Goal: Browse casually: Explore the website without a specific task or goal

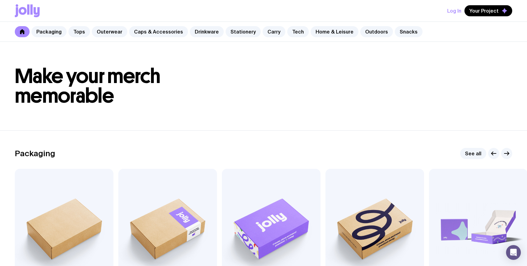
click at [38, 13] on icon at bounding box center [37, 12] width 6 height 10
click at [457, 10] on button "Log In" at bounding box center [454, 10] width 14 height 11
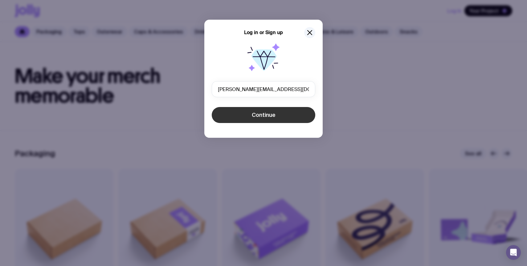
click at [254, 117] on span "Continue" at bounding box center [264, 114] width 24 height 7
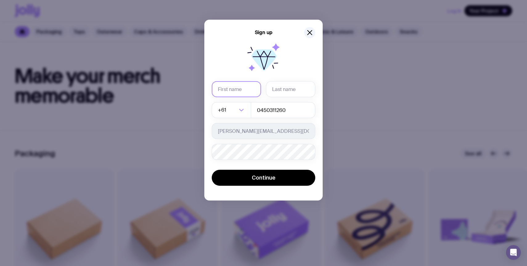
click at [250, 90] on input "text" at bounding box center [236, 89] width 49 height 16
type input "[PERSON_NAME]"
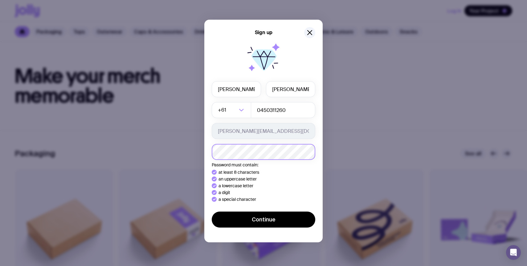
click at [212, 212] on button "Continue" at bounding box center [263, 220] width 103 height 16
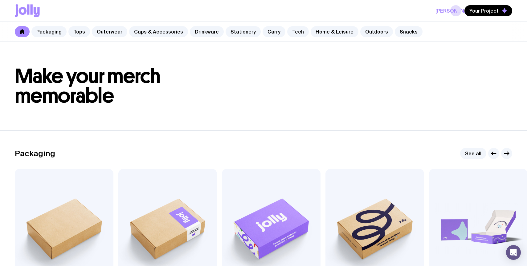
click at [23, 29] on link at bounding box center [22, 31] width 15 height 11
click at [28, 12] on icon at bounding box center [28, 9] width 2 height 10
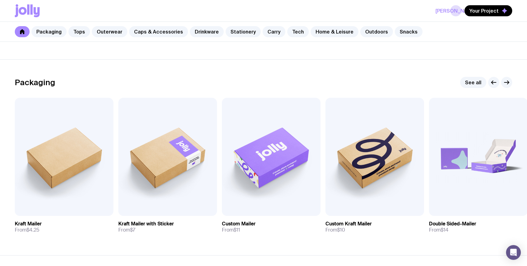
scroll to position [71, 0]
click at [280, 156] on img at bounding box center [271, 157] width 99 height 118
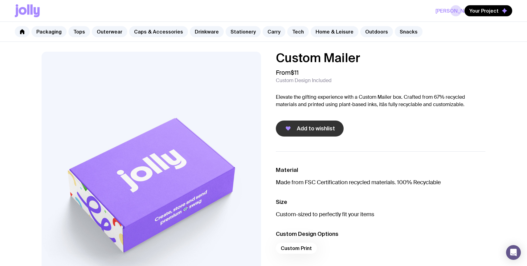
click at [303, 133] on button "Add to wishlist" at bounding box center [310, 129] width 68 height 16
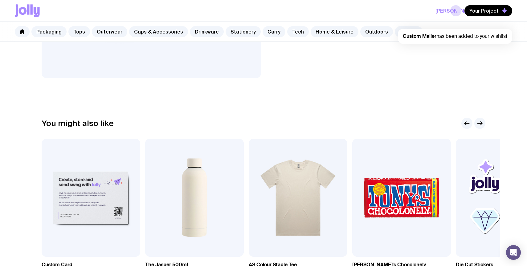
scroll to position [285, 0]
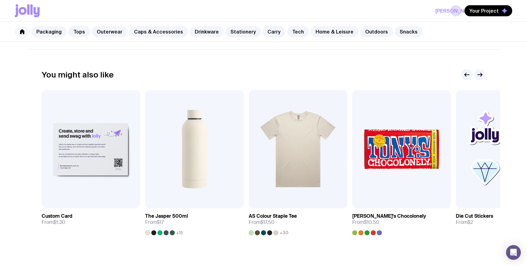
click at [24, 33] on icon at bounding box center [22, 31] width 5 height 5
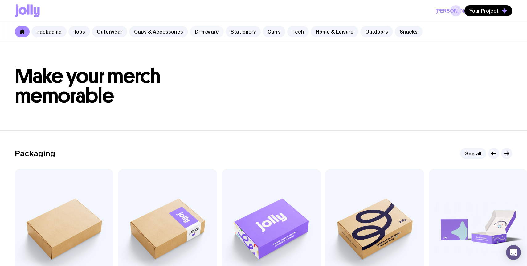
click at [213, 30] on link "Drinkware" at bounding box center [207, 31] width 34 height 11
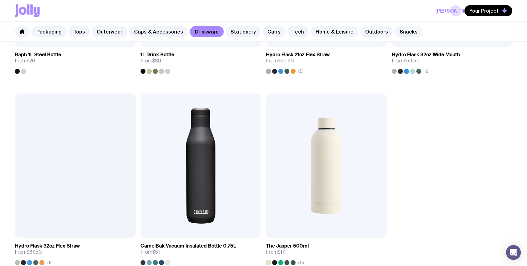
scroll to position [1063, 0]
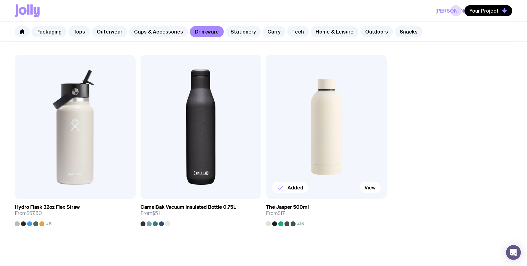
click at [352, 142] on img at bounding box center [326, 127] width 121 height 145
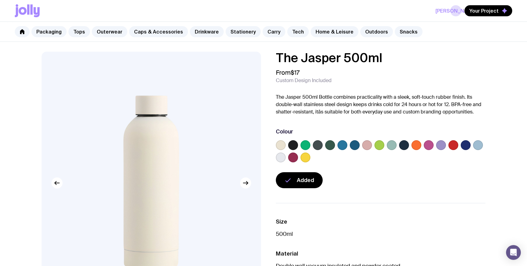
click at [294, 147] on label at bounding box center [293, 145] width 10 height 10
click at [0, 0] on input "radio" at bounding box center [0, 0] width 0 height 0
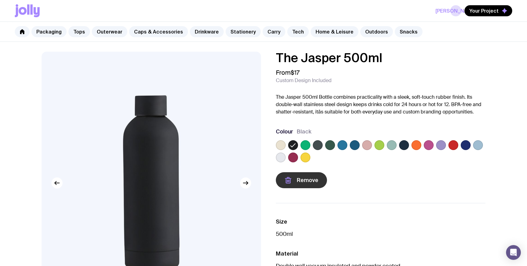
click at [304, 180] on span "Remove" at bounding box center [308, 180] width 22 height 7
click at [313, 181] on span "Add to wishlist" at bounding box center [316, 180] width 38 height 7
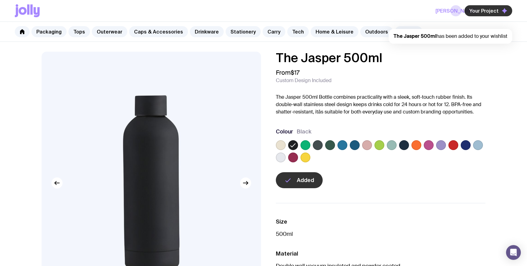
click at [489, 8] on span "Your Project" at bounding box center [483, 11] width 29 height 6
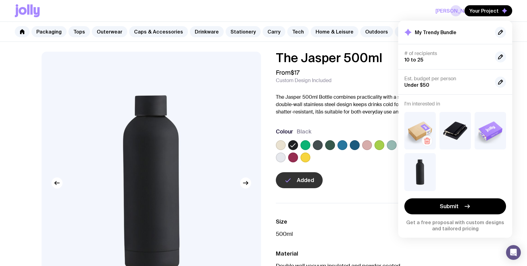
click at [429, 143] on icon "button" at bounding box center [427, 142] width 4 height 4
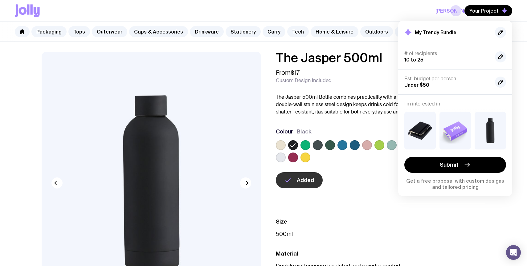
click at [438, 243] on ul "Size 500ml Material Double wall vacuum insulated and powder coated Custom Desig…" at bounding box center [380, 263] width 209 height 121
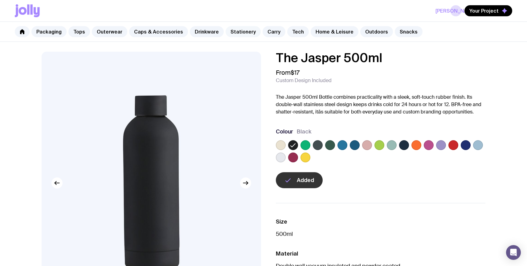
click at [240, 34] on link "Stationery" at bounding box center [242, 31] width 35 height 11
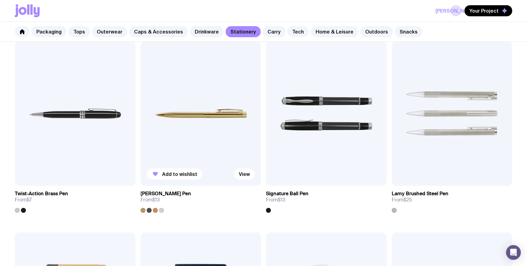
scroll to position [284, 0]
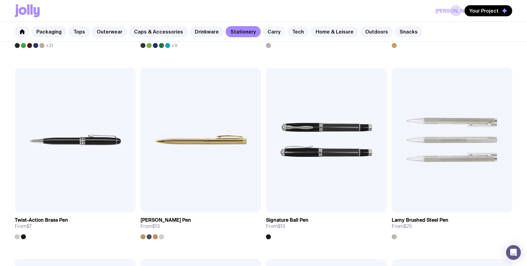
click at [262, 31] on link "Carry" at bounding box center [273, 31] width 23 height 11
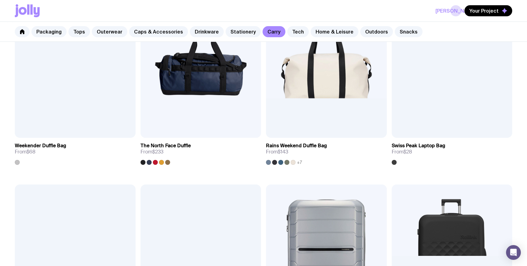
scroll to position [1152, 0]
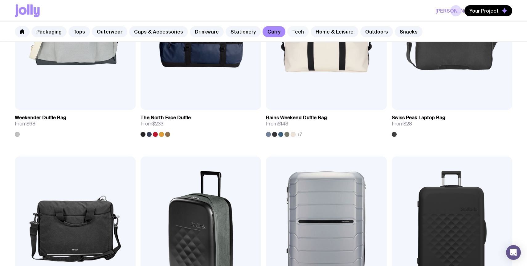
click at [288, 31] on link "Tech" at bounding box center [298, 31] width 22 height 11
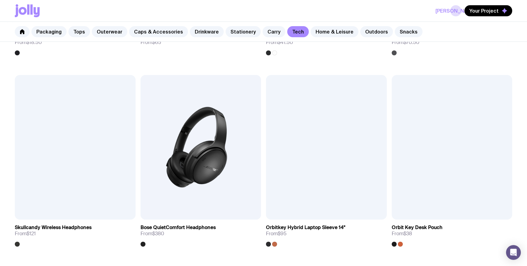
scroll to position [1319, 0]
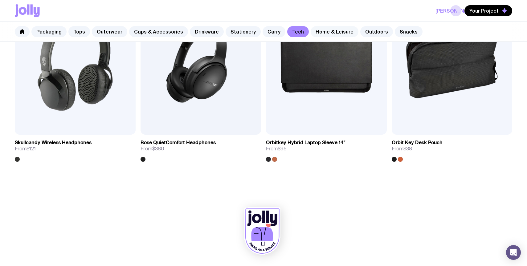
click at [325, 32] on link "Home & Leisure" at bounding box center [334, 31] width 48 height 11
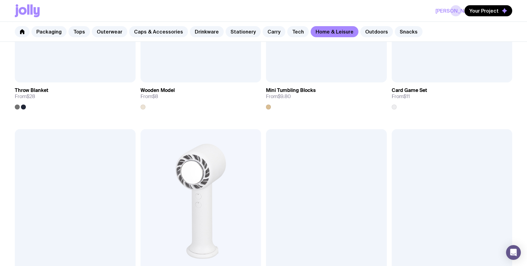
scroll to position [1511, 0]
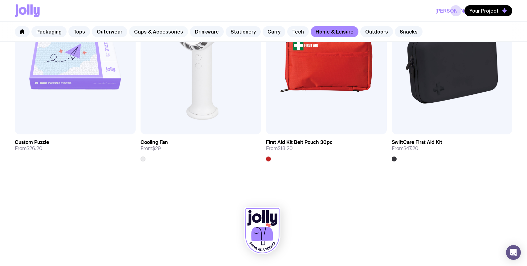
click at [160, 33] on link "Caps & Accessories" at bounding box center [158, 31] width 59 height 11
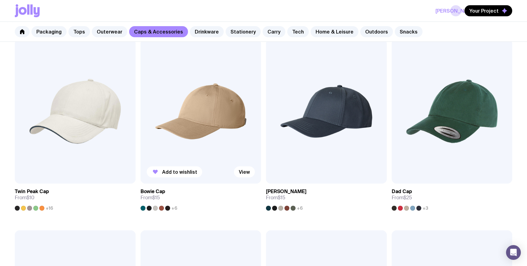
scroll to position [127, 0]
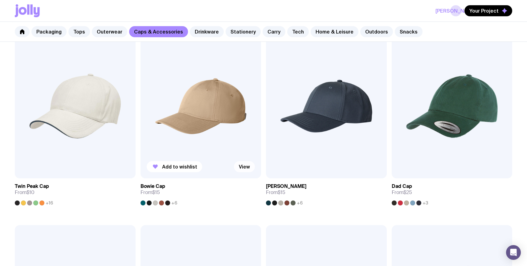
click at [243, 169] on link "View" at bounding box center [244, 166] width 21 height 11
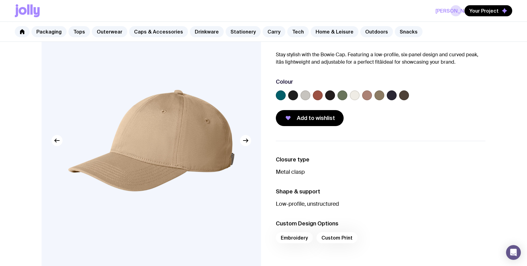
scroll to position [43, 0]
click at [250, 143] on img at bounding box center [151, 140] width 219 height 263
click at [248, 141] on icon "button" at bounding box center [245, 140] width 7 height 7
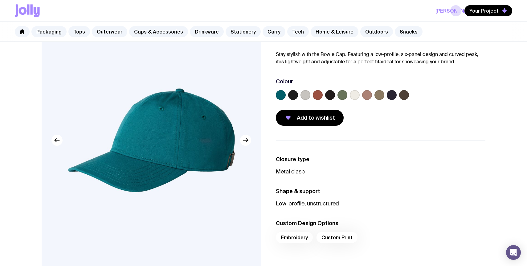
click at [293, 98] on label at bounding box center [293, 95] width 10 height 10
click at [0, 0] on input "radio" at bounding box center [0, 0] width 0 height 0
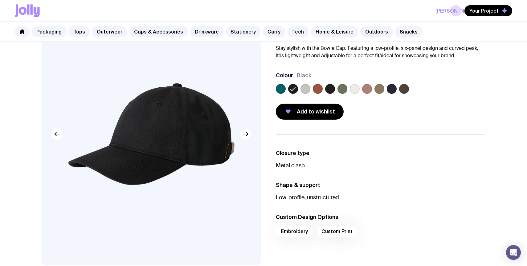
scroll to position [51, 0]
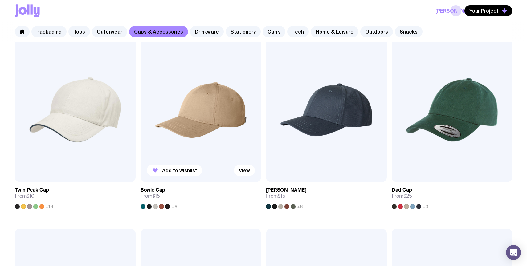
scroll to position [122, 0]
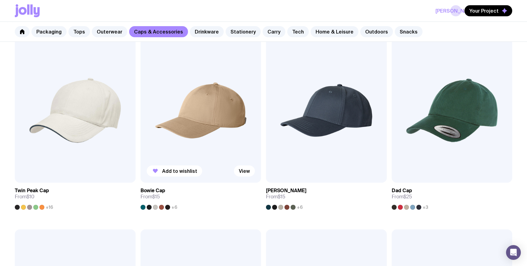
click at [225, 116] on img at bounding box center [200, 110] width 121 height 145
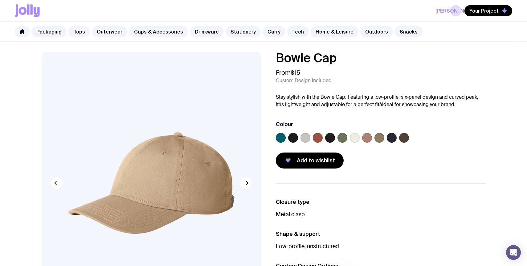
click at [293, 134] on label at bounding box center [293, 138] width 10 height 10
click at [0, 0] on input "radio" at bounding box center [0, 0] width 0 height 0
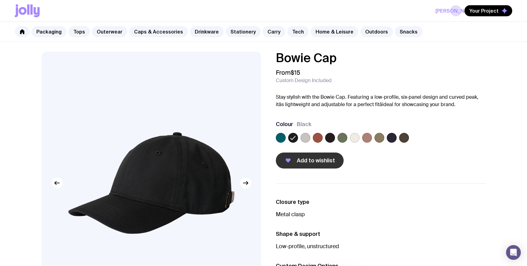
click at [298, 165] on button "Add to wishlist" at bounding box center [310, 161] width 68 height 16
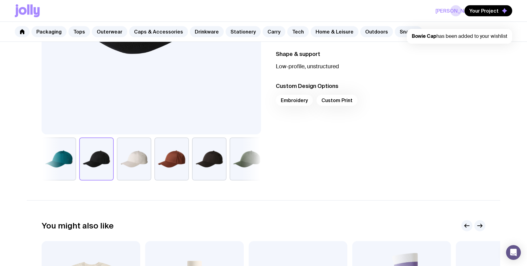
scroll to position [181, 0]
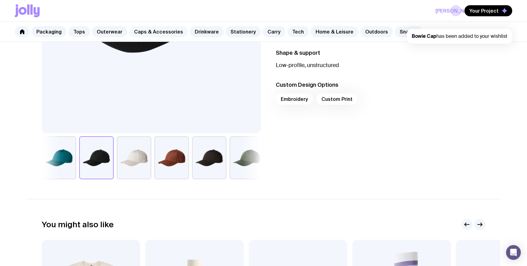
click at [140, 33] on link "Caps & Accessories" at bounding box center [158, 31] width 59 height 11
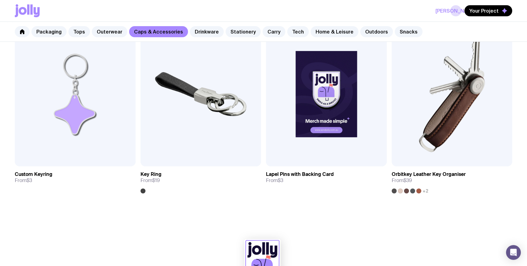
scroll to position [1096, 0]
click at [105, 33] on link "Outerwear" at bounding box center [109, 31] width 35 height 11
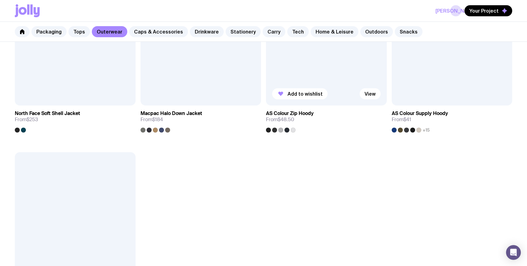
scroll to position [966, 0]
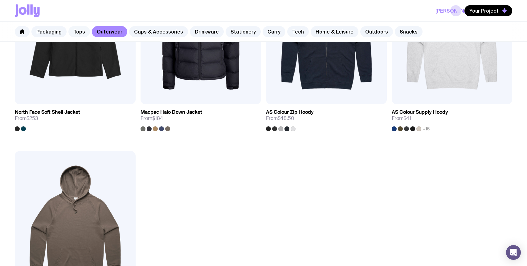
click at [77, 29] on link "Tops" at bounding box center [79, 31] width 22 height 11
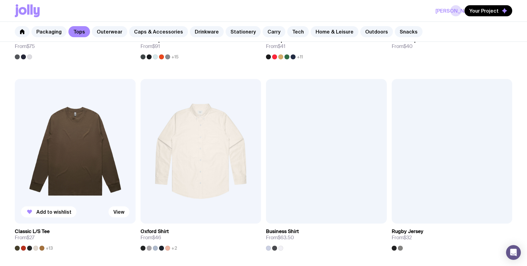
scroll to position [668, 0]
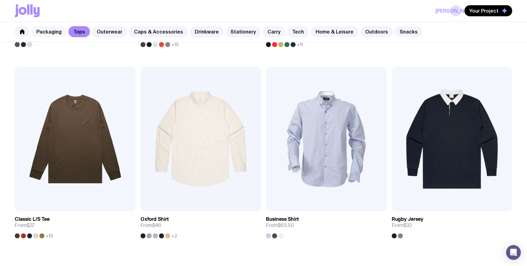
click at [54, 33] on link "Packaging" at bounding box center [48, 31] width 35 height 11
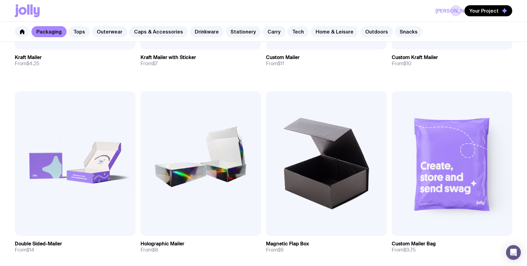
scroll to position [260, 0]
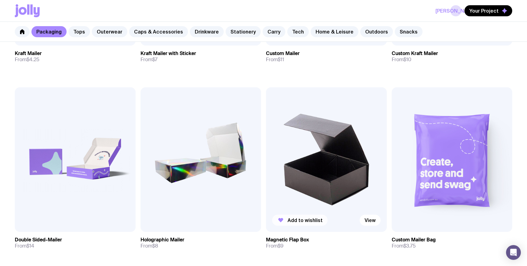
click at [311, 221] on span "Add to wishlist" at bounding box center [304, 220] width 35 height 6
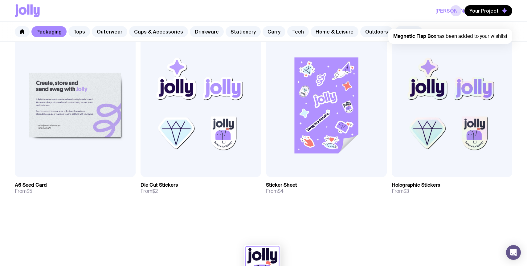
scroll to position [685, 0]
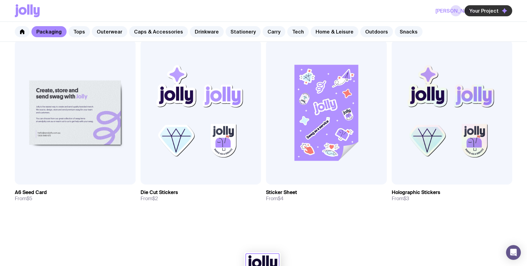
click at [490, 10] on span "Your Project" at bounding box center [483, 11] width 29 height 6
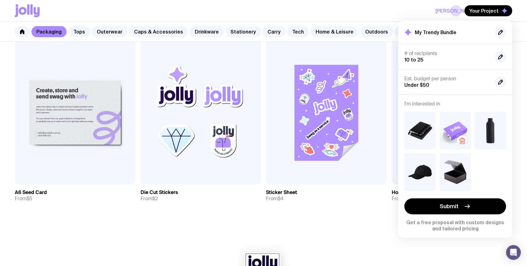
click at [462, 142] on icon "button" at bounding box center [462, 142] width 0 height 2
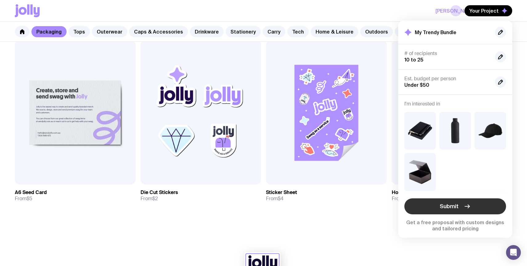
click at [461, 205] on button "Submit" at bounding box center [455, 207] width 102 height 16
